Goal: Task Accomplishment & Management: Use online tool/utility

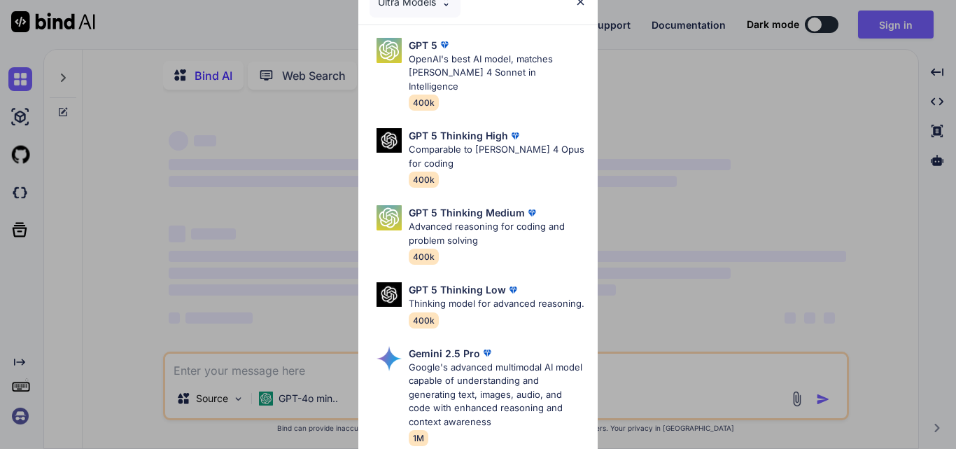
type textarea "x"
click at [578, 5] on img at bounding box center [581, 2] width 12 height 12
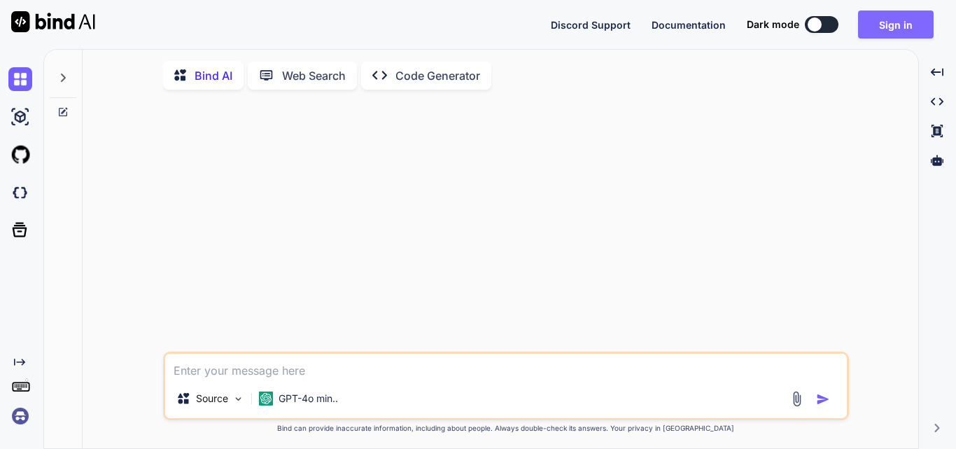
click at [885, 20] on button "Sign in" at bounding box center [896, 24] width 76 height 28
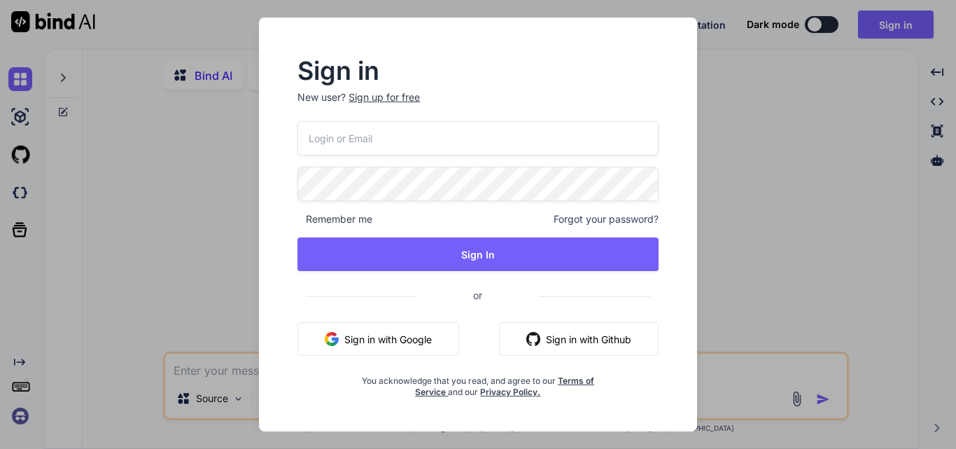
click at [409, 146] on input "email" at bounding box center [477, 138] width 361 height 34
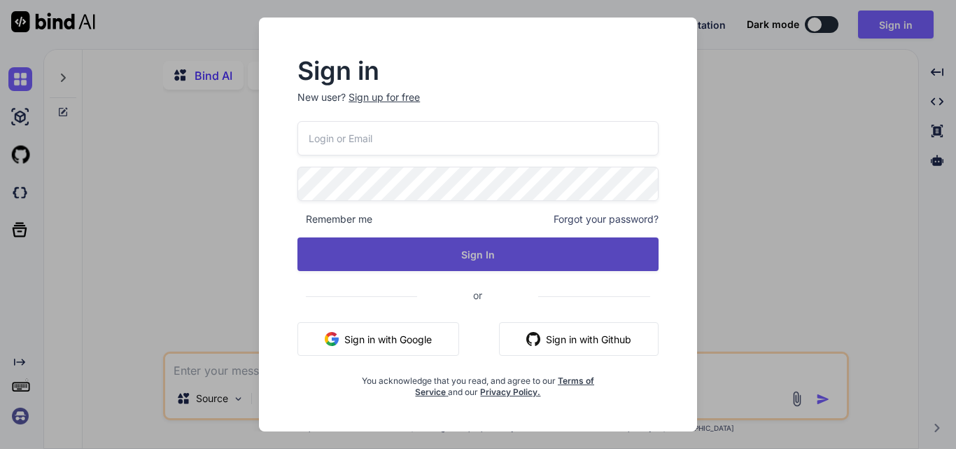
paste input "[EMAIL_ADDRESS][DOMAIN_NAME]"
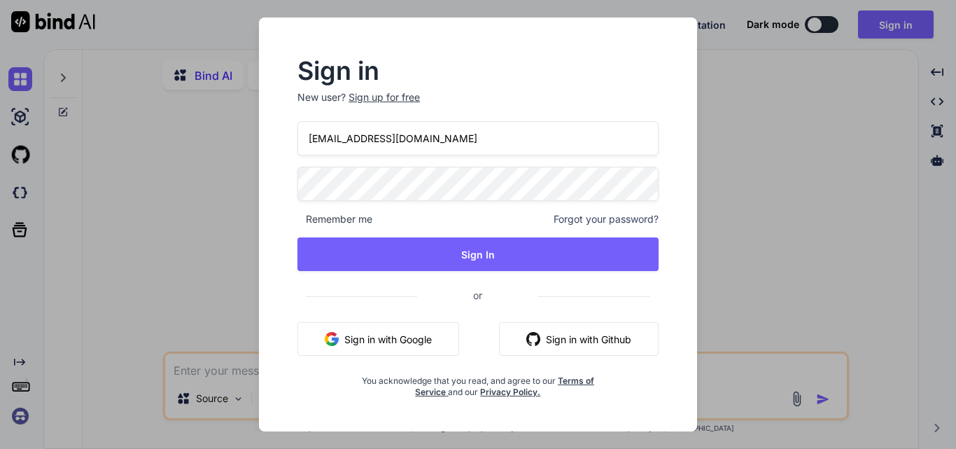
type input "[EMAIL_ADDRESS][DOMAIN_NAME]"
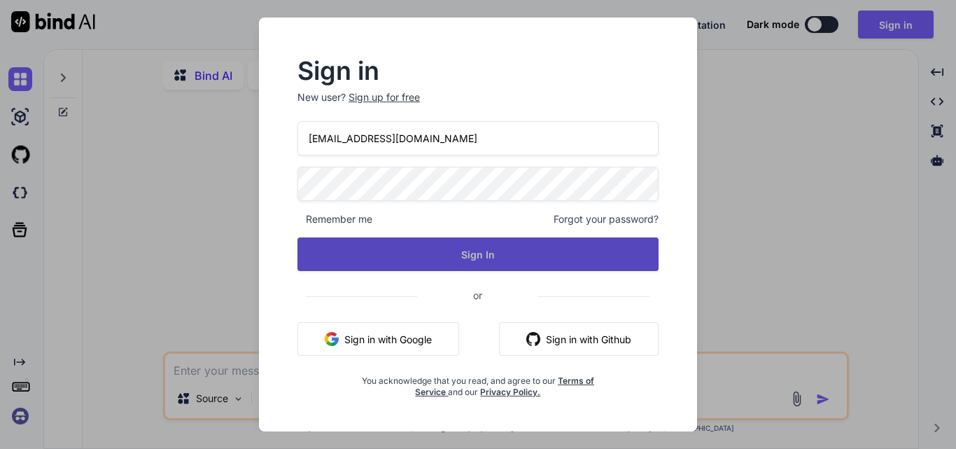
click at [384, 247] on button "Sign In" at bounding box center [477, 254] width 361 height 34
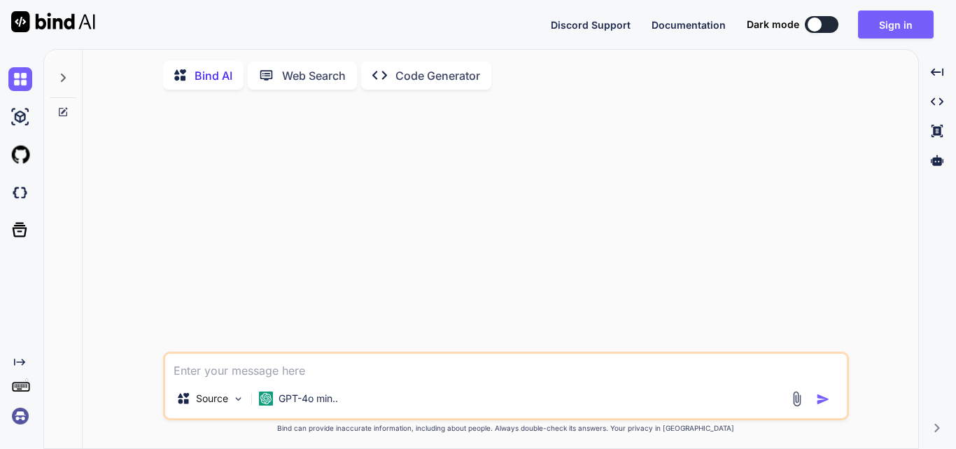
type textarea "x"
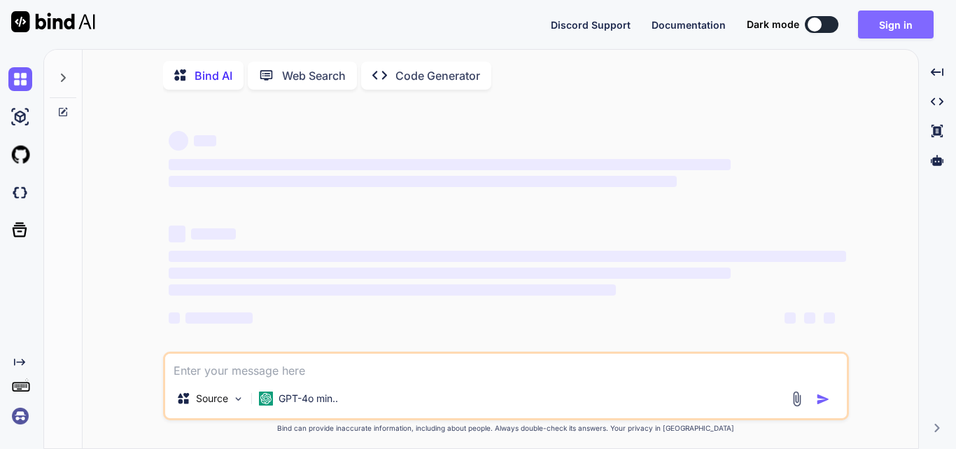
click at [885, 17] on button "Sign in" at bounding box center [896, 24] width 76 height 28
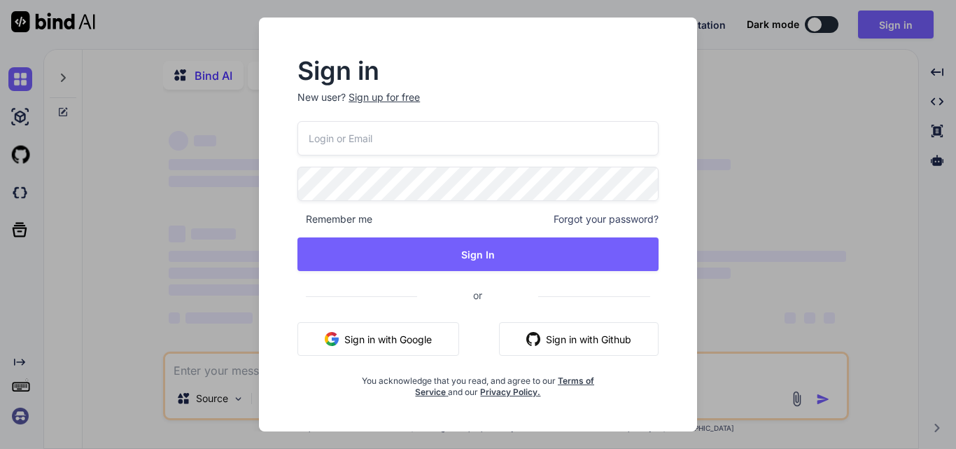
type textarea "x"
click at [351, 136] on input "email" at bounding box center [477, 138] width 361 height 34
paste input "[EMAIL_ADDRESS][DOMAIN_NAME]"
type input "[EMAIL_ADDRESS][DOMAIN_NAME]"
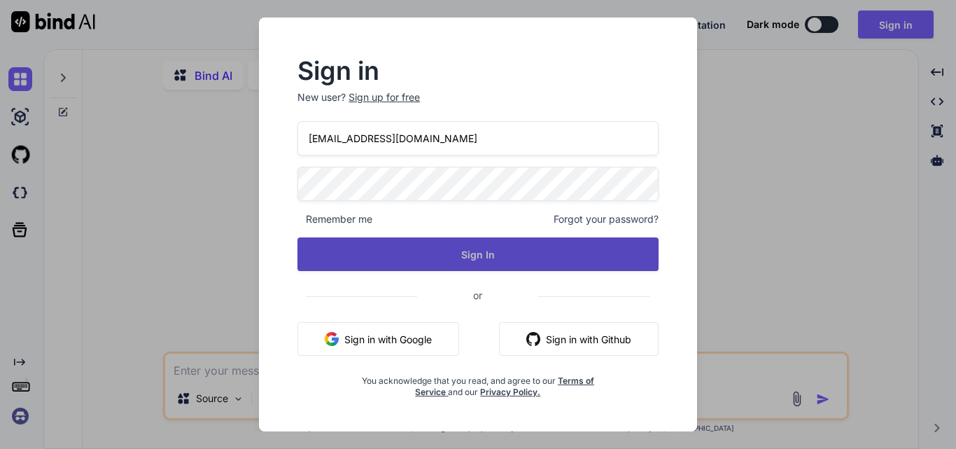
click at [468, 246] on button "Sign In" at bounding box center [477, 254] width 361 height 34
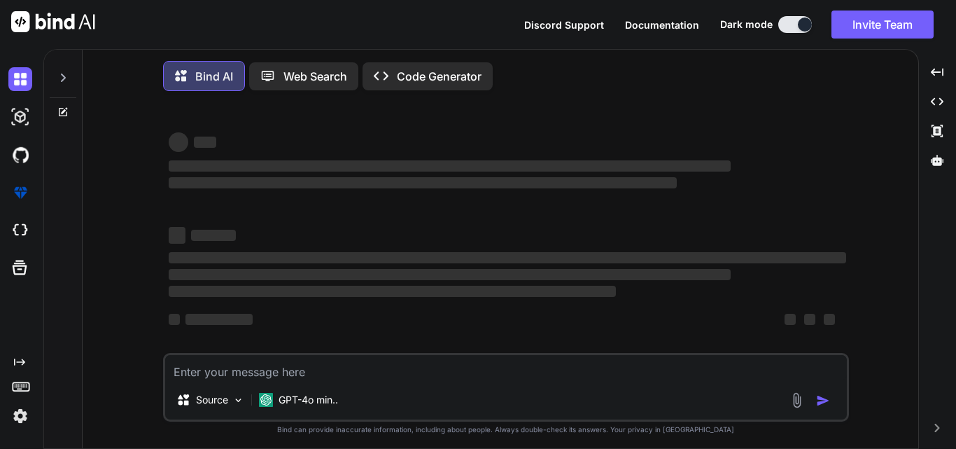
type textarea "x"
